Goal: Navigation & Orientation: Find specific page/section

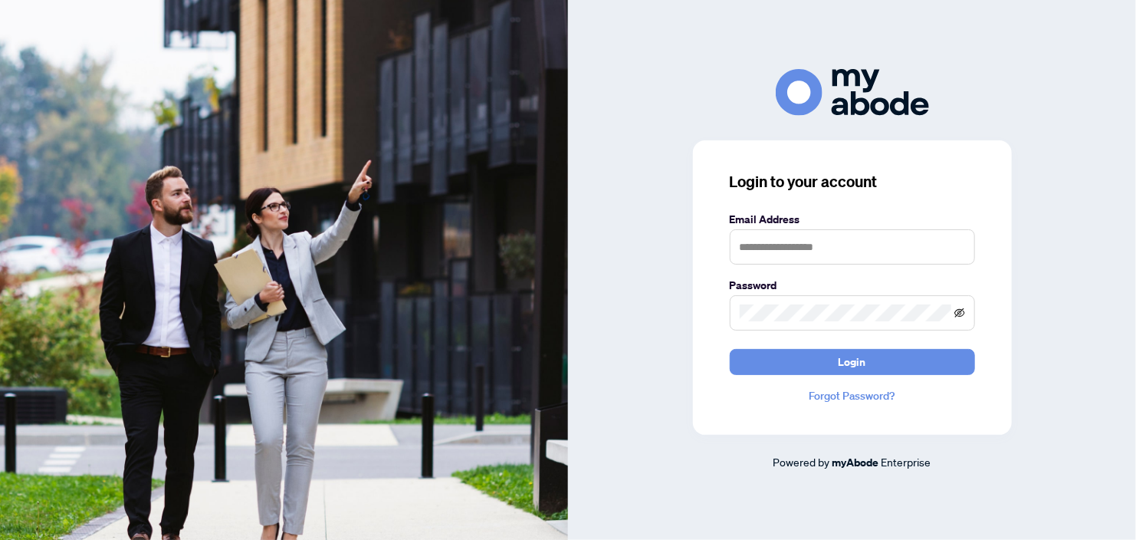
click at [959, 313] on icon "eye-invisible" at bounding box center [960, 312] width 11 height 9
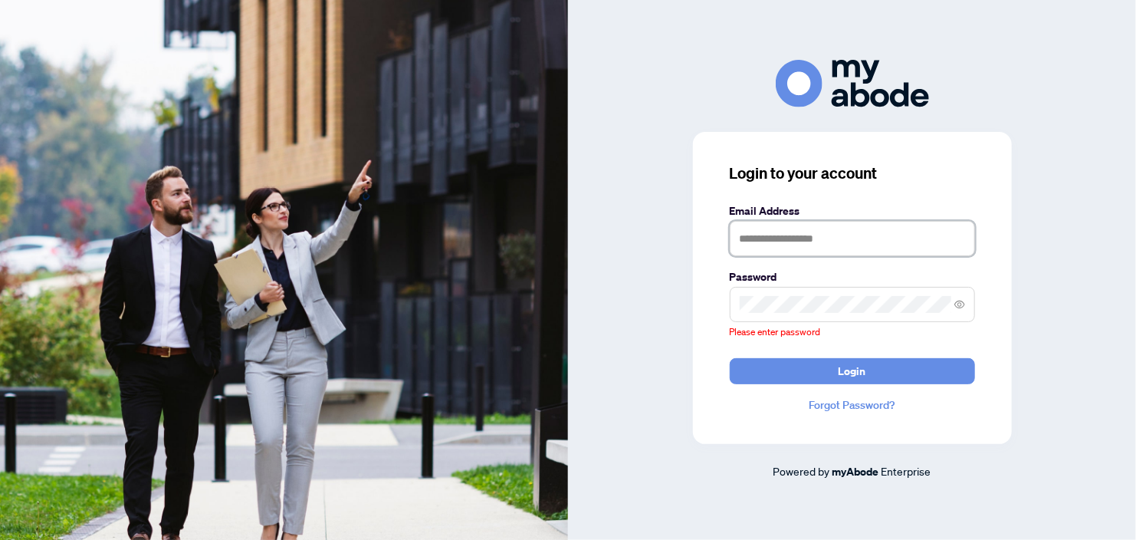
click at [877, 242] on input "text" at bounding box center [852, 238] width 245 height 35
type input "**********"
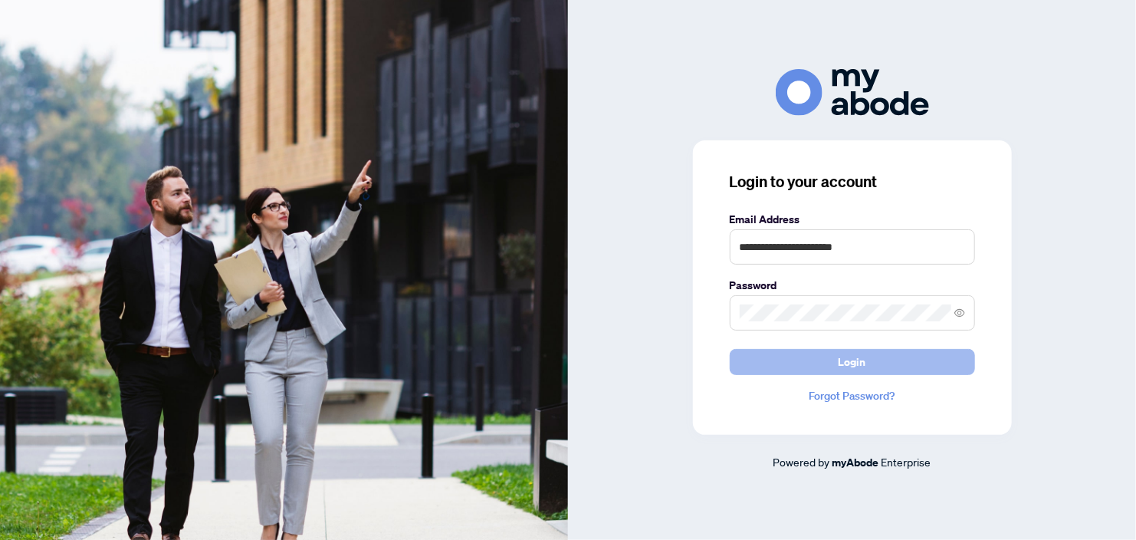
click at [870, 368] on button "Login" at bounding box center [852, 362] width 245 height 26
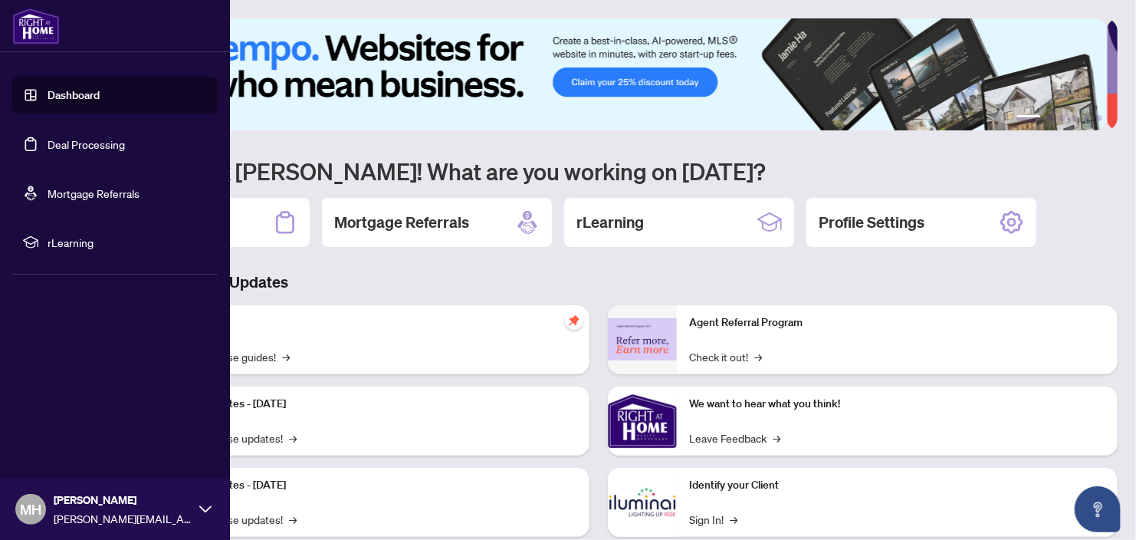
click at [37, 33] on img at bounding box center [36, 26] width 48 height 37
click at [58, 96] on link "Dashboard" at bounding box center [74, 95] width 52 height 14
click at [60, 137] on link "Deal Processing" at bounding box center [86, 144] width 77 height 14
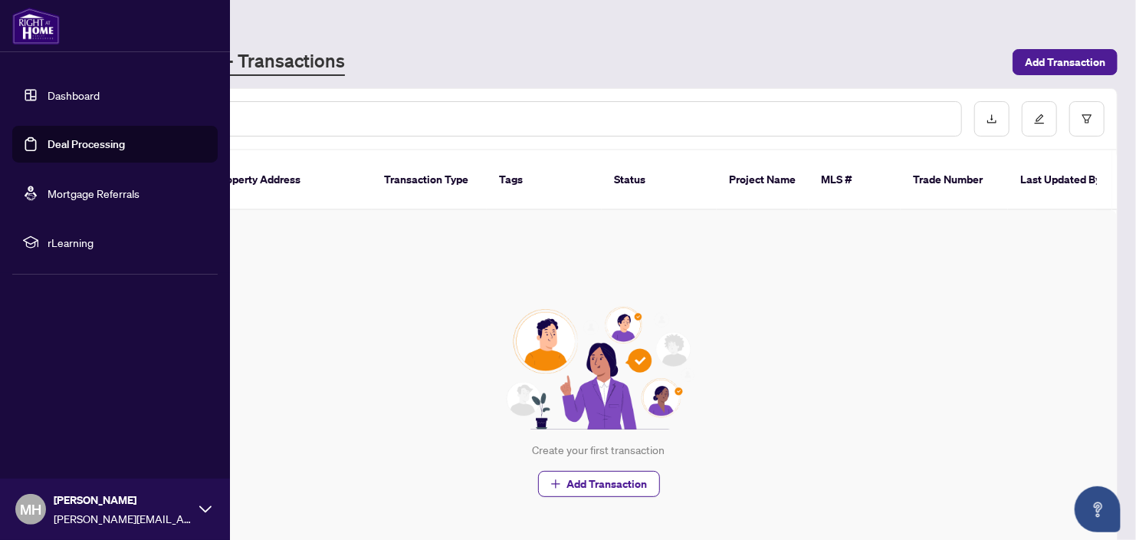
click at [69, 189] on link "Mortgage Referrals" at bounding box center [94, 193] width 92 height 14
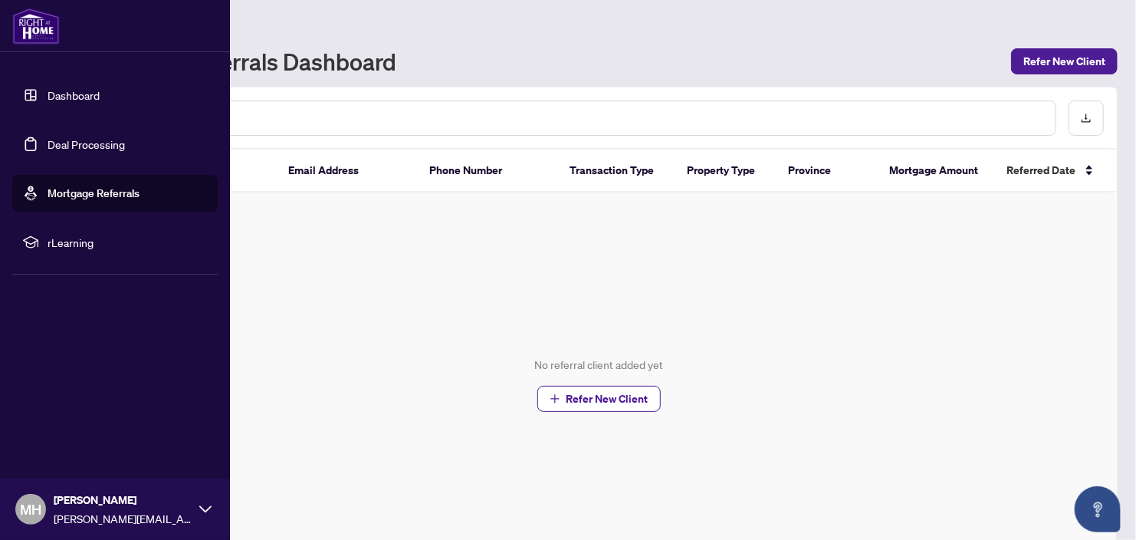
click at [69, 240] on span "rLearning" at bounding box center [127, 242] width 159 height 17
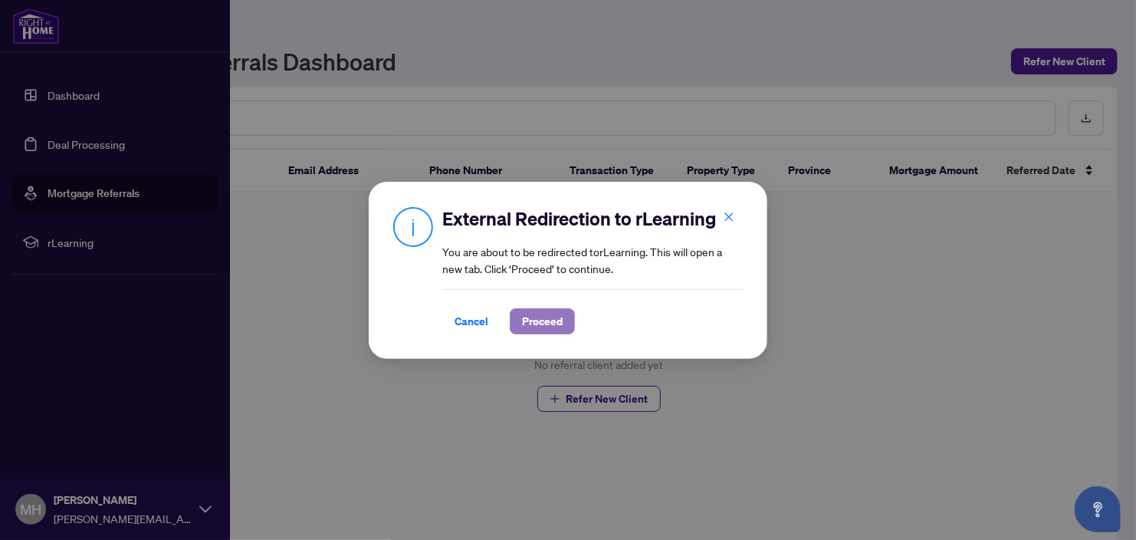
click at [539, 309] on span "Proceed" at bounding box center [542, 321] width 41 height 25
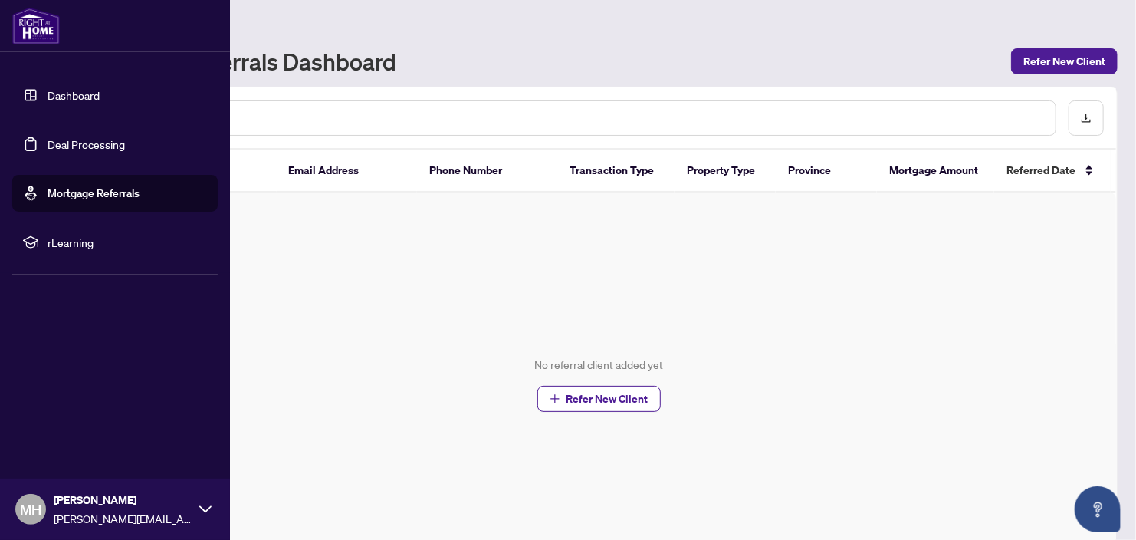
click at [100, 96] on link "Dashboard" at bounding box center [74, 95] width 52 height 14
